Goal: Information Seeking & Learning: Learn about a topic

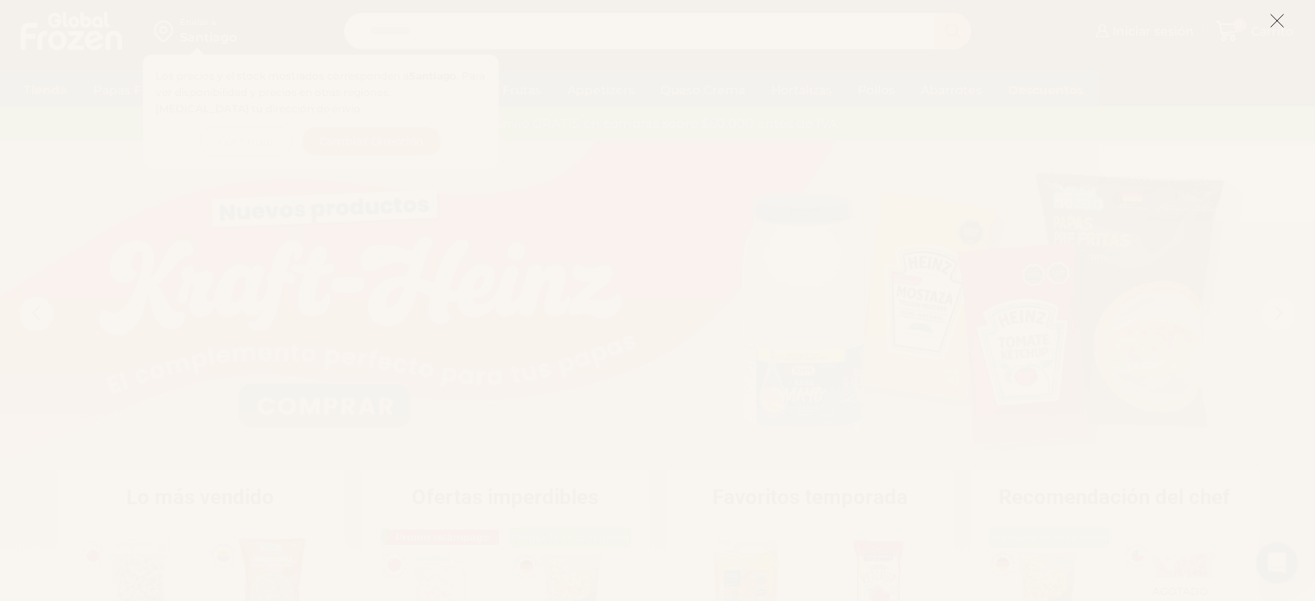
click at [1278, 20] on line at bounding box center [1277, 21] width 12 height 12
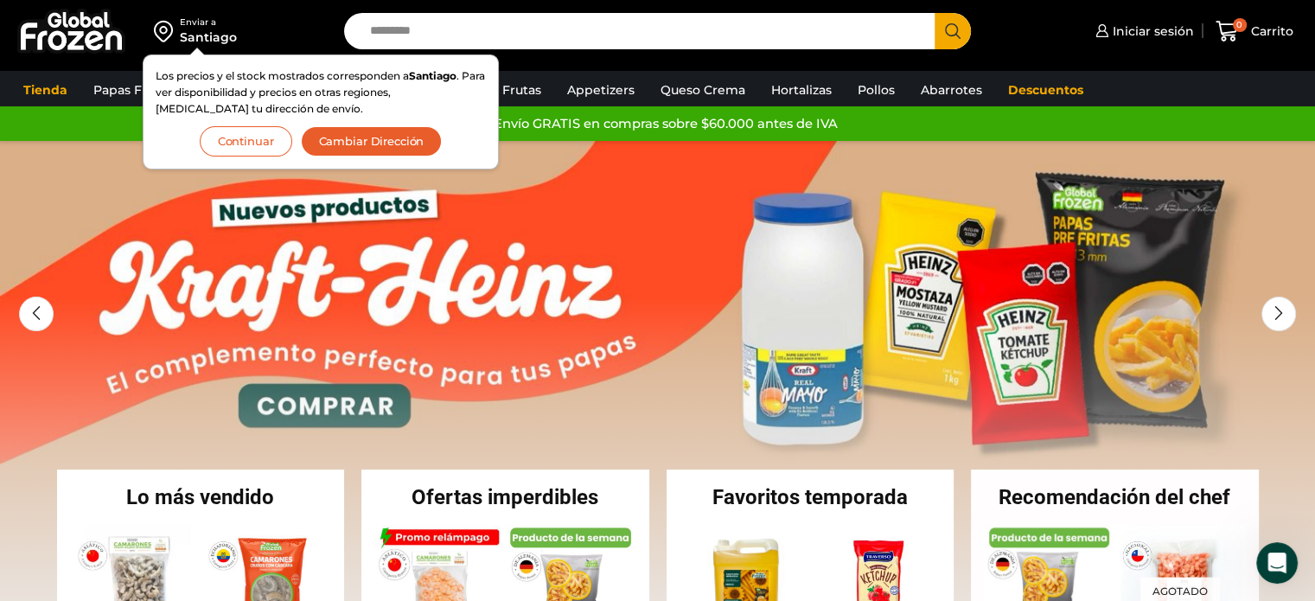
click at [1136, 87] on div "Tienda Papas Fritas Papas Bastón Papas Especiales Camarones Camarones Crudos Pe…" at bounding box center [657, 89] width 1332 height 33
click at [226, 141] on button "Continuar" at bounding box center [246, 141] width 92 height 30
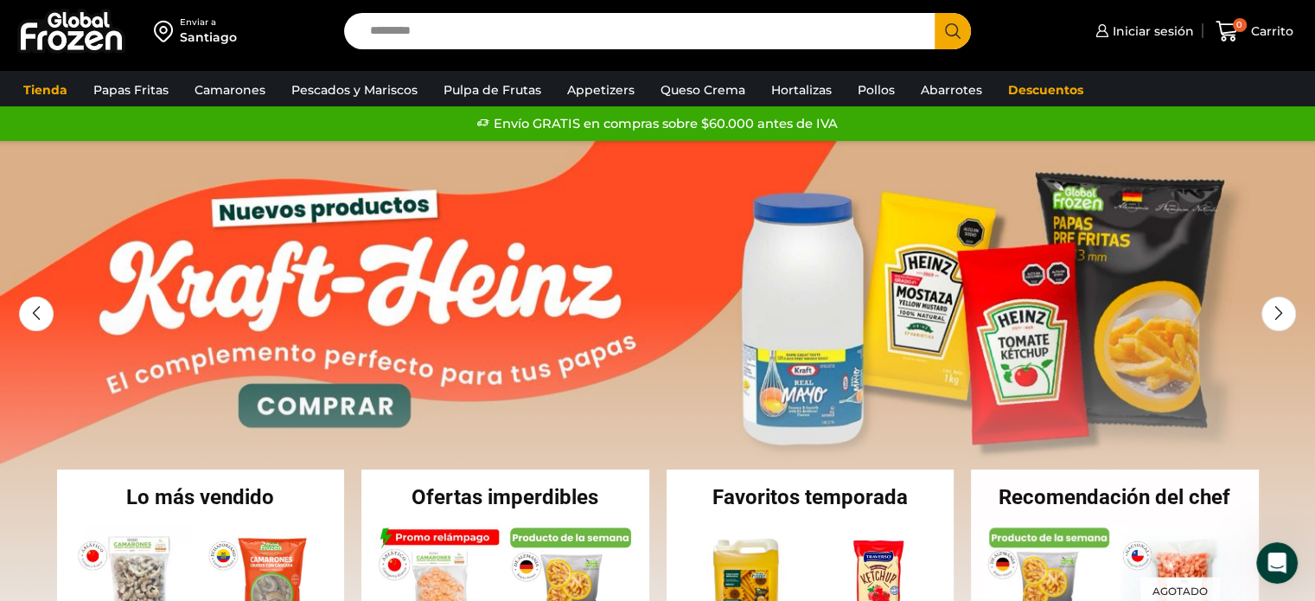
click at [64, 26] on img at bounding box center [71, 31] width 108 height 45
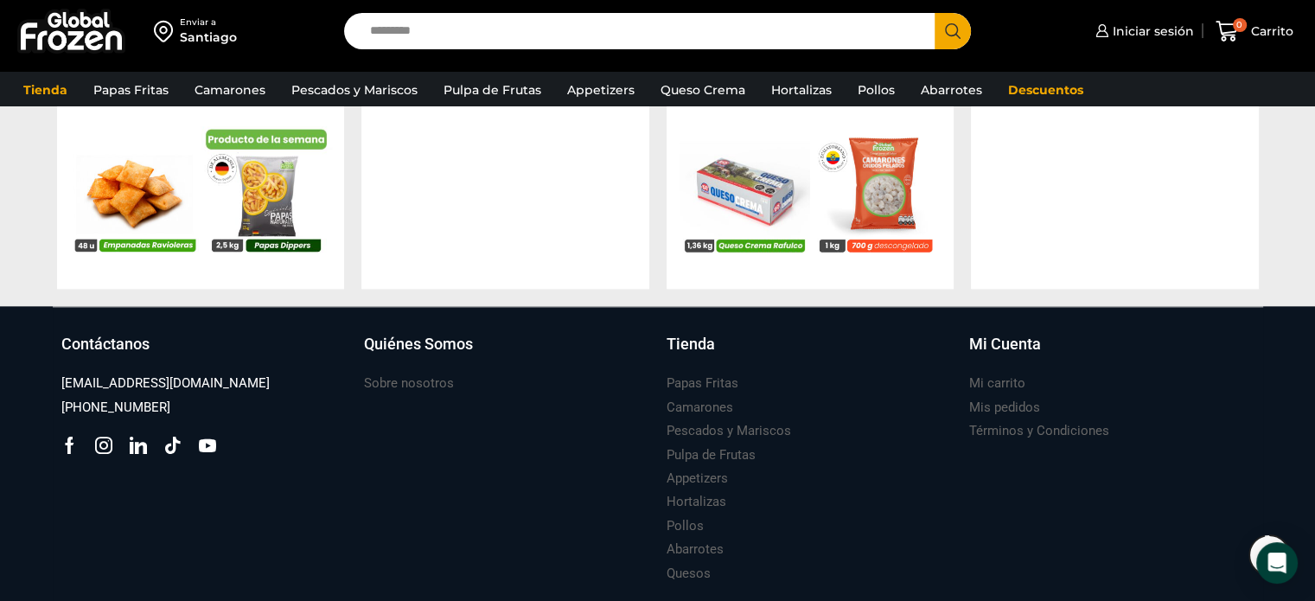
scroll to position [1943, 0]
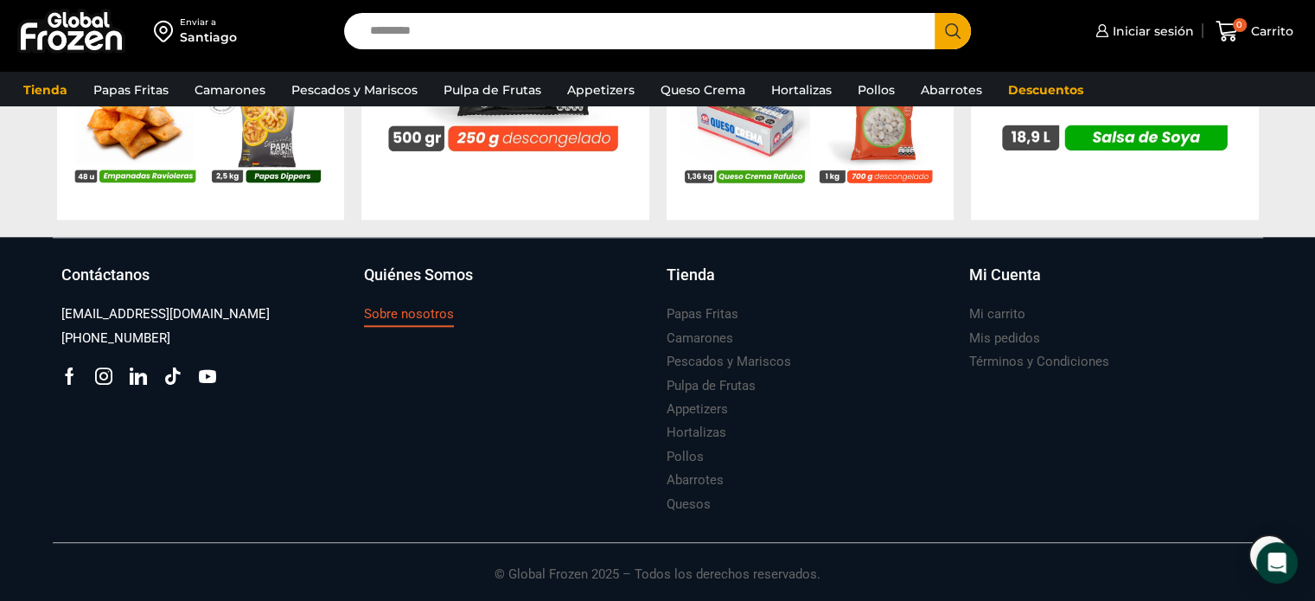
click at [423, 309] on h3 "Sobre nosotros" at bounding box center [409, 314] width 90 height 18
